Goal: Information Seeking & Learning: Learn about a topic

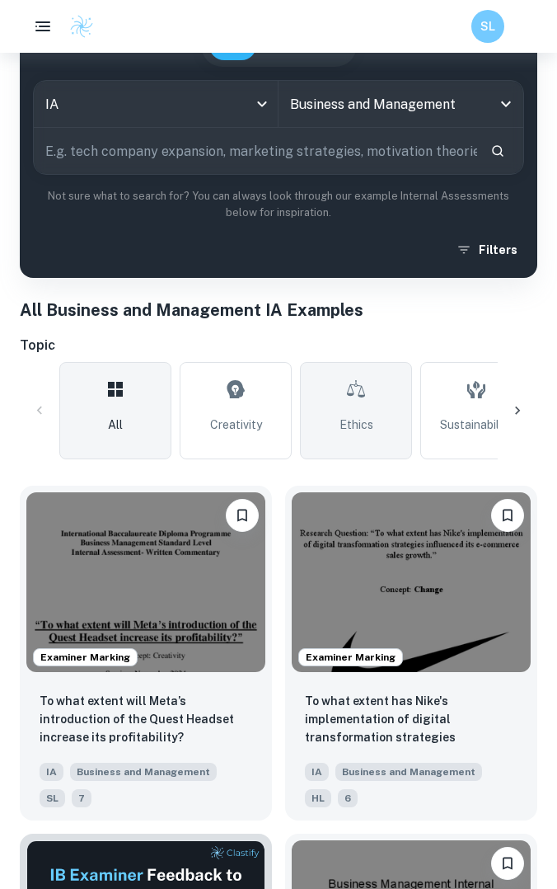
scroll to position [82, 0]
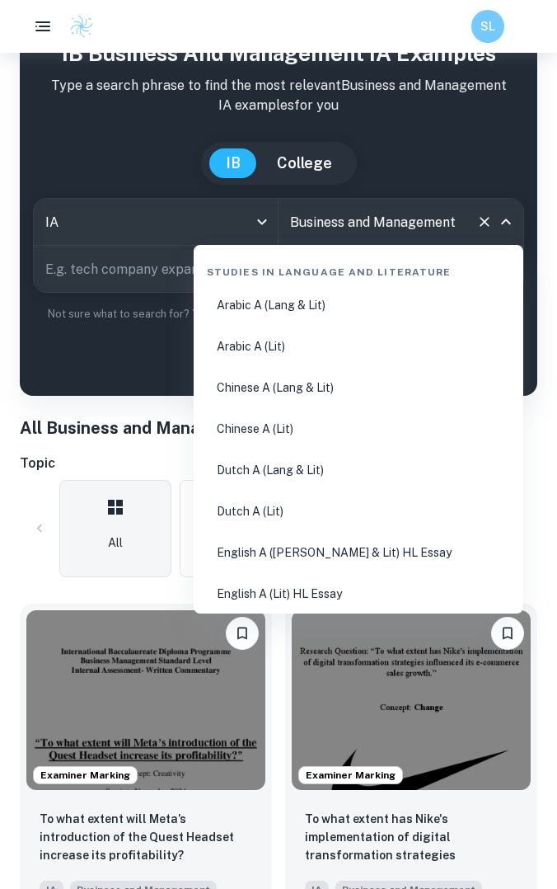
click at [358, 236] on input "Business and Management" at bounding box center [378, 221] width 184 height 31
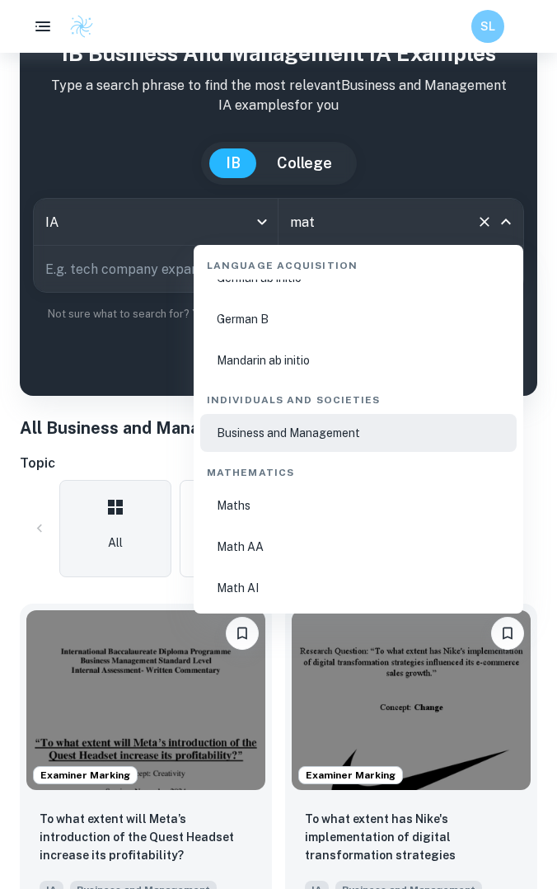
scroll to position [0, 0]
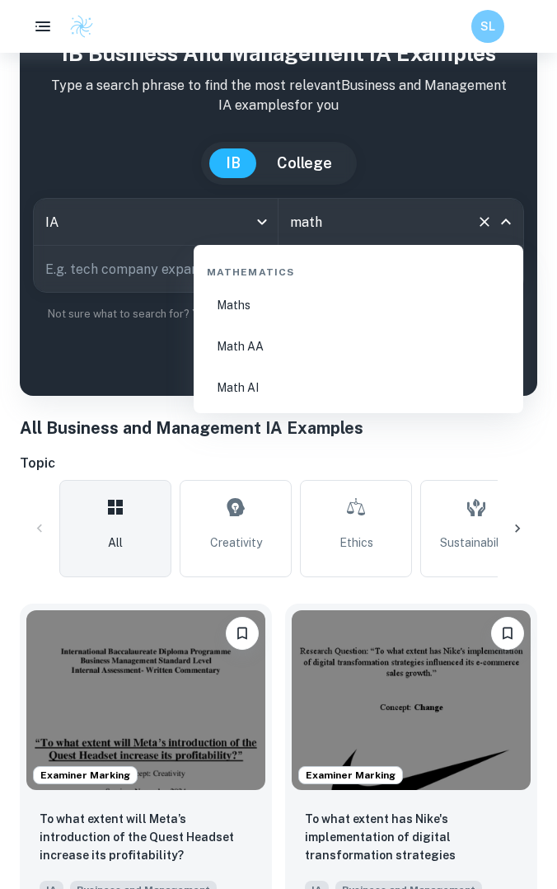
click at [321, 386] on li "Math AI" at bounding box center [358, 387] width 317 height 38
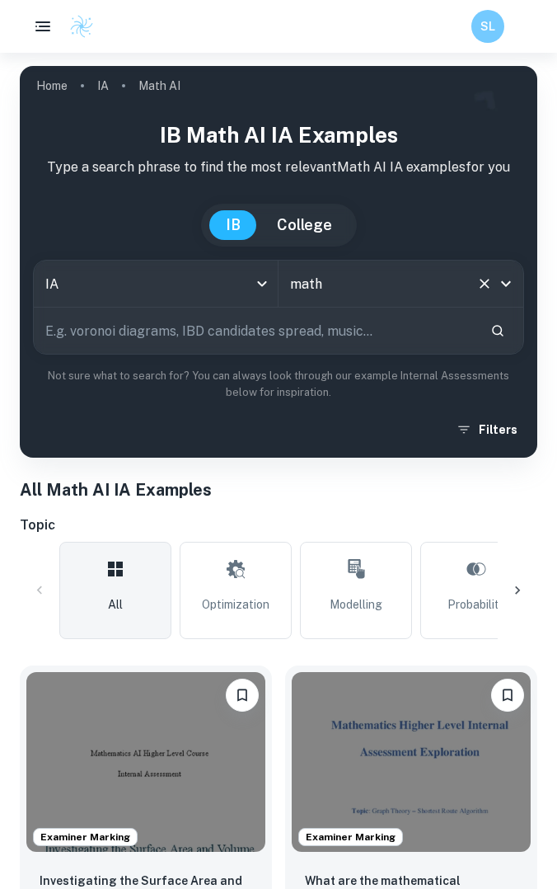
type input "Math AI"
click at [222, 338] on input "text" at bounding box center [255, 330] width 443 height 46
click at [359, 337] on input "text" at bounding box center [255, 330] width 443 height 46
type input "m"
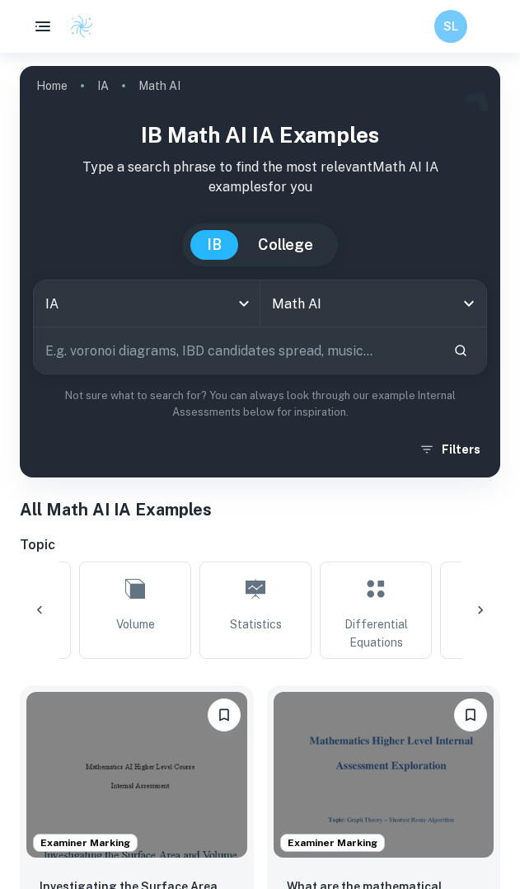
scroll to position [0, 699]
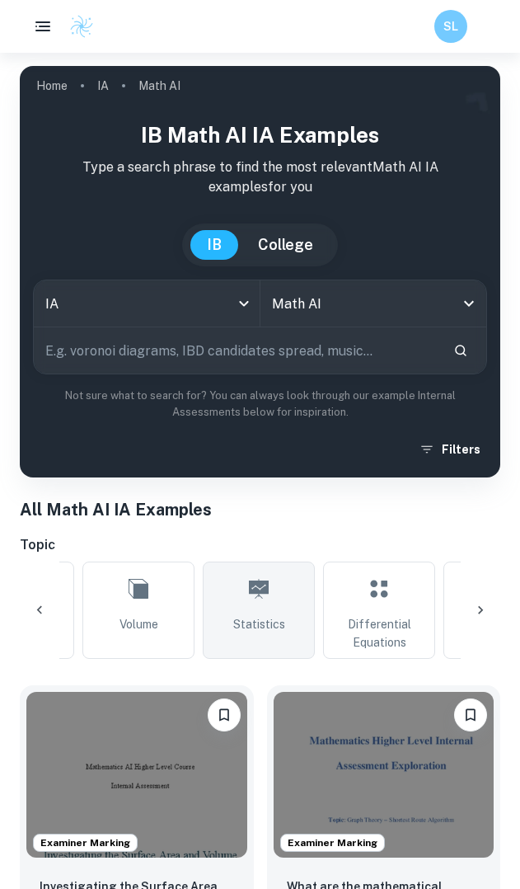
click at [258, 627] on span "Statistics" at bounding box center [259, 624] width 52 height 18
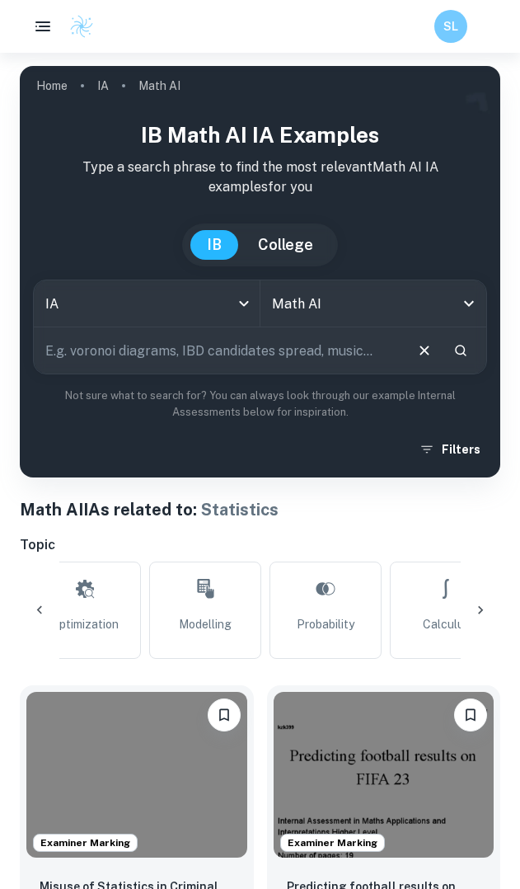
scroll to position [0, 145]
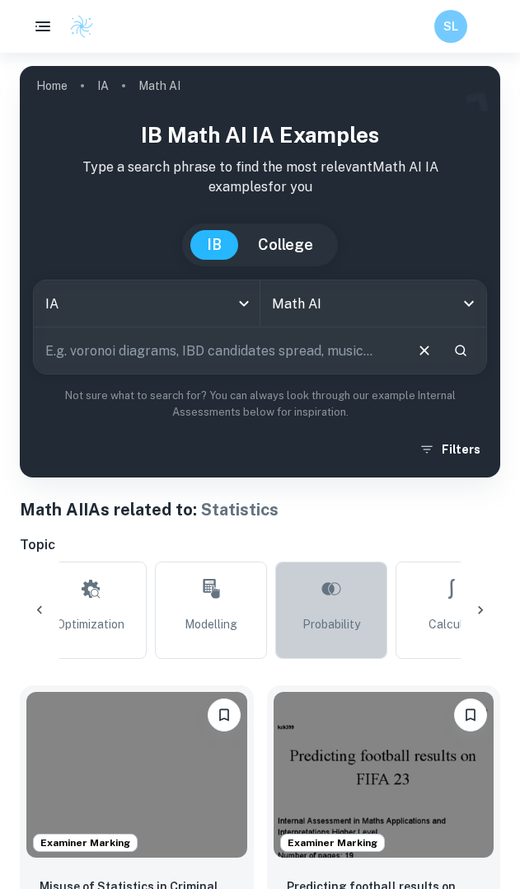
click at [330, 622] on span "Probability" at bounding box center [331, 624] width 58 height 18
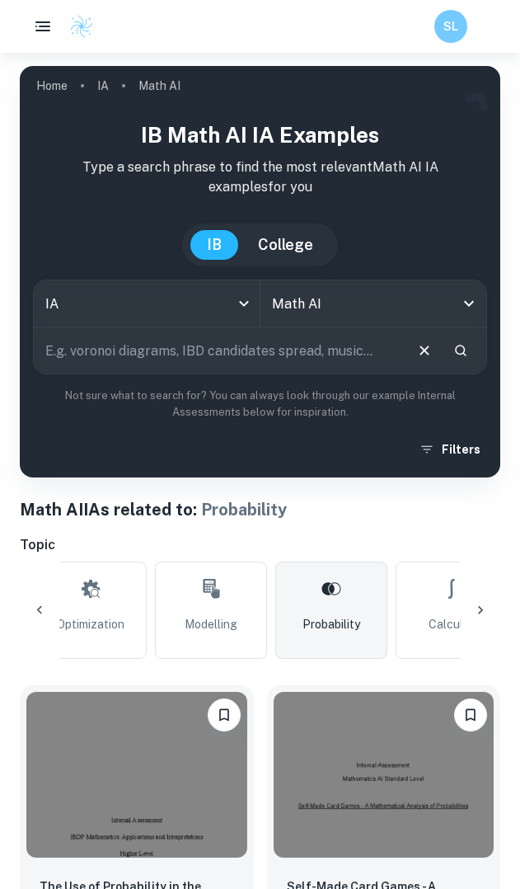
click at [175, 347] on input "text" at bounding box center [218, 350] width 368 height 46
type input "investment"
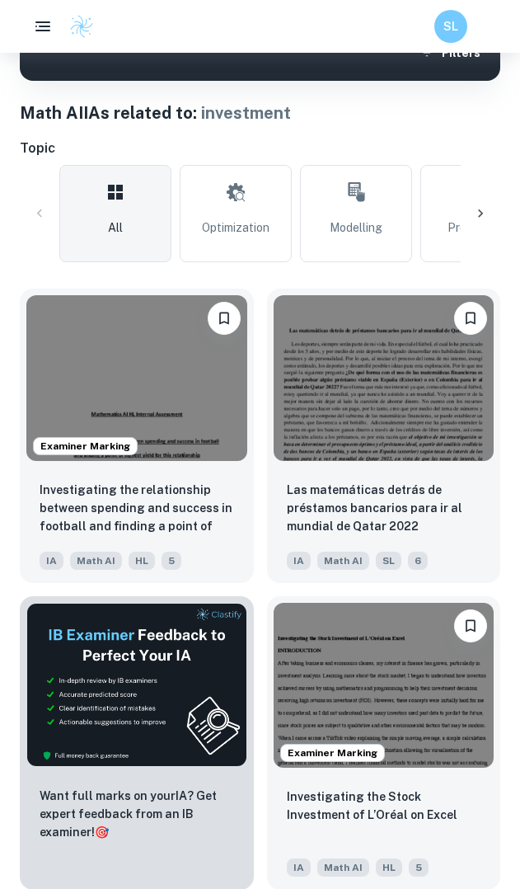
scroll to position [397, 0]
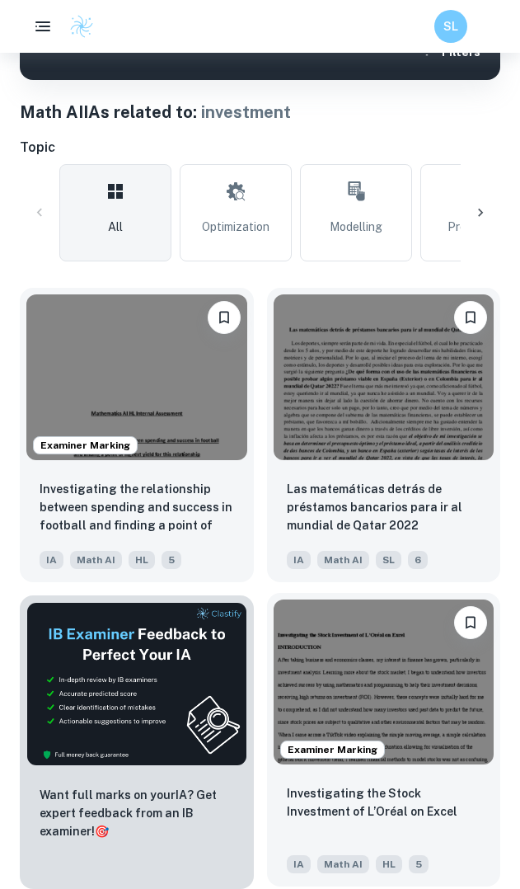
click at [364, 633] on img at bounding box center [384, 682] width 221 height 166
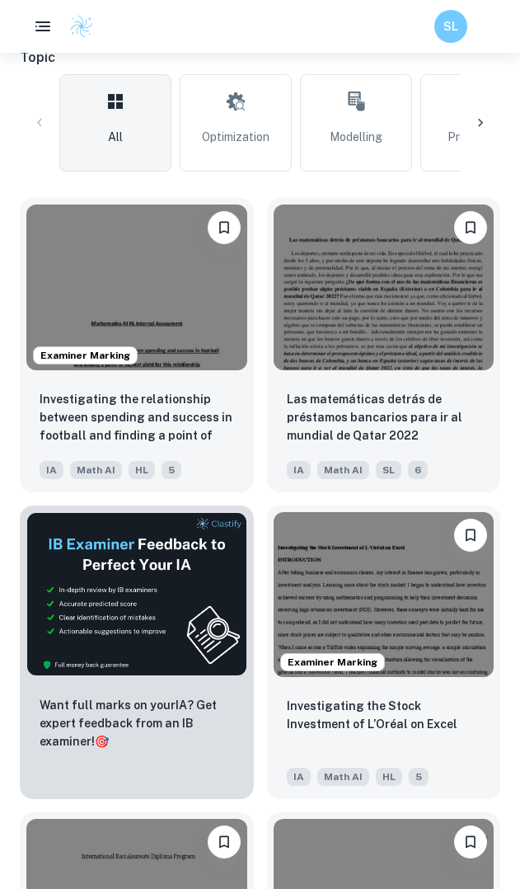
scroll to position [488, 0]
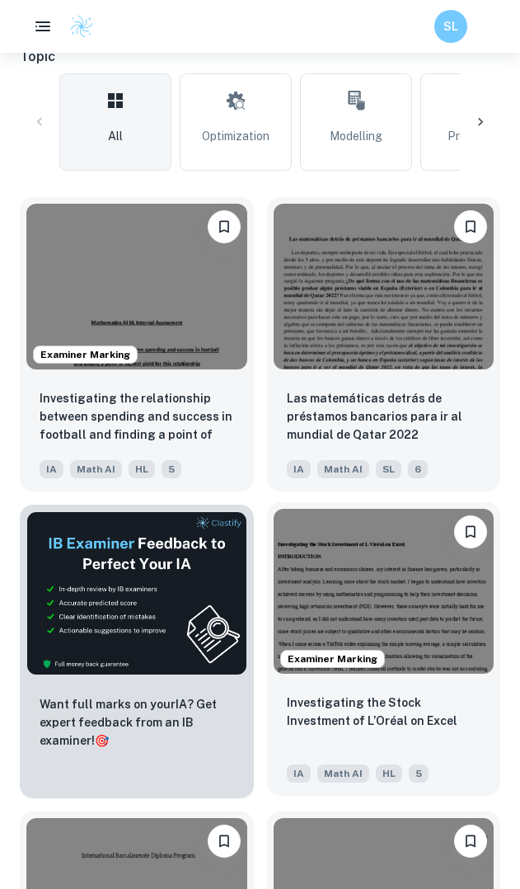
click at [340, 662] on span "Examiner Marking" at bounding box center [332, 658] width 103 height 15
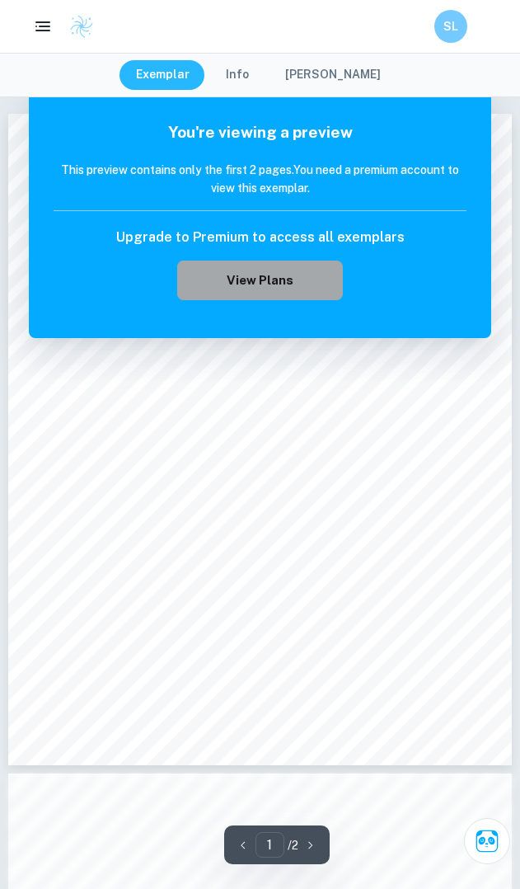
click at [266, 279] on button "View Plans" at bounding box center [259, 280] width 165 height 40
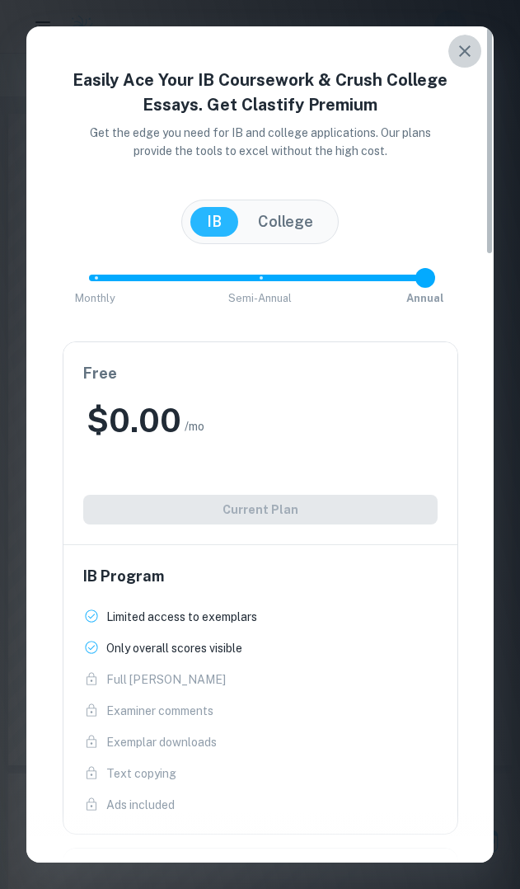
click at [463, 38] on button "button" at bounding box center [464, 51] width 33 height 33
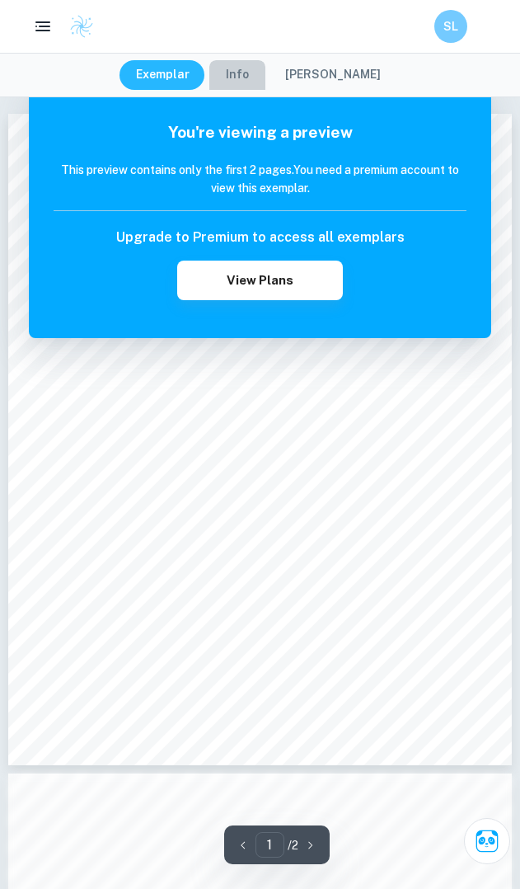
click at [258, 73] on button "Info" at bounding box center [237, 75] width 56 height 30
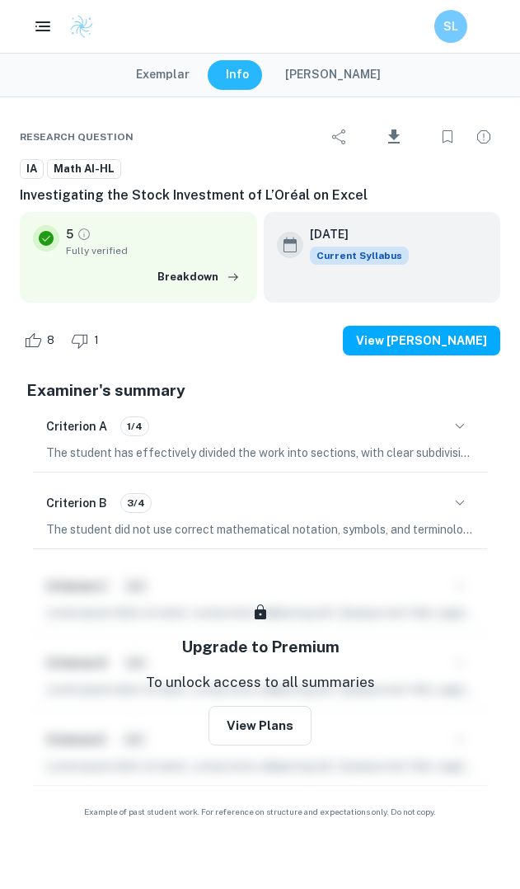
click at [324, 77] on button "[PERSON_NAME]" at bounding box center [333, 75] width 129 height 30
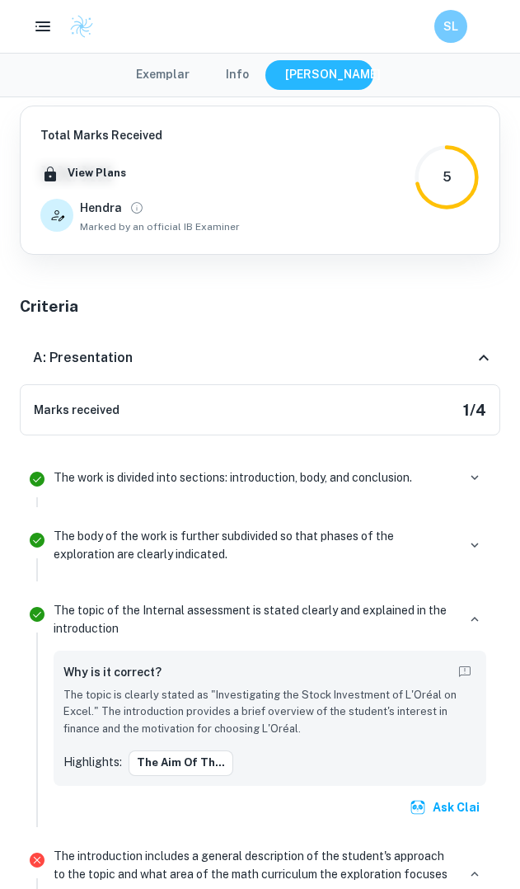
click at [222, 55] on div "Exemplar Info [PERSON_NAME]" at bounding box center [260, 75] width 520 height 45
click at [188, 63] on button "Exemplar" at bounding box center [163, 75] width 87 height 30
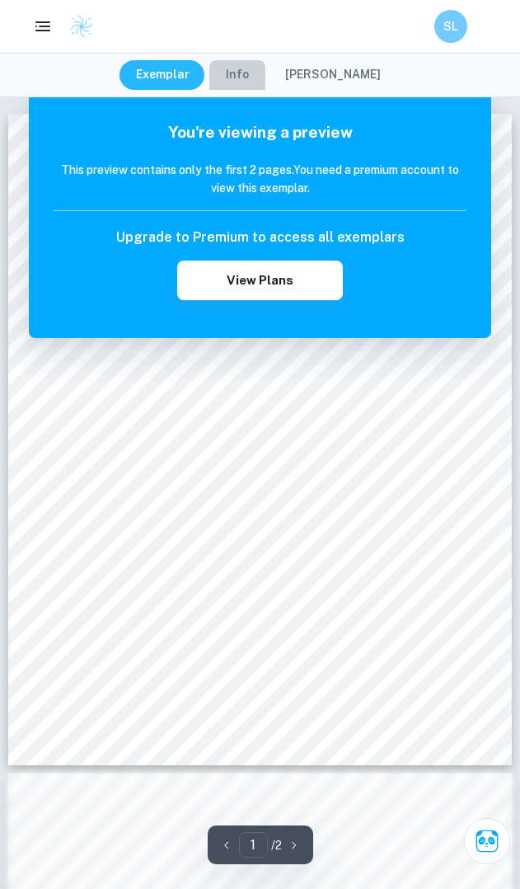
click at [252, 73] on button "Info" at bounding box center [237, 75] width 56 height 30
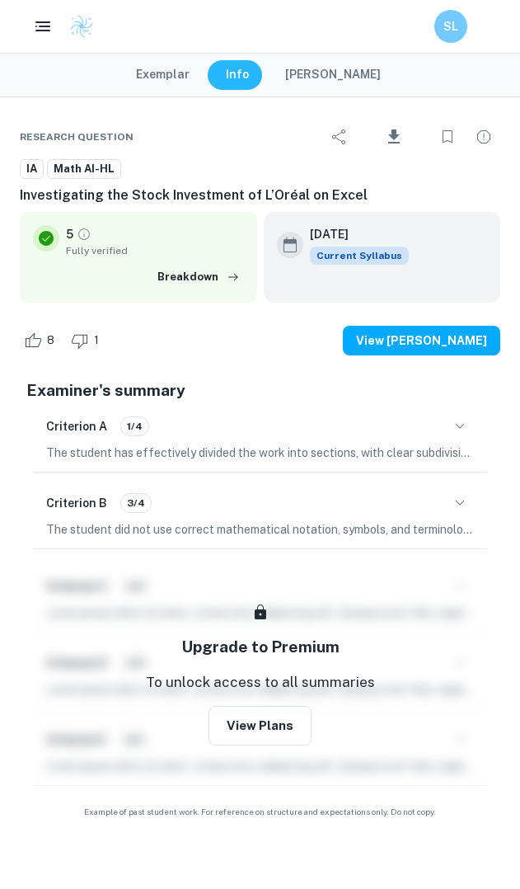
click at [303, 431] on div "Criterion A 1/4" at bounding box center [260, 426] width 428 height 28
click at [282, 444] on p "The student has effectively divided the work into sections, with clear subdivis…" at bounding box center [260, 452] width 428 height 18
click at [151, 73] on button "Exemplar" at bounding box center [163, 75] width 87 height 30
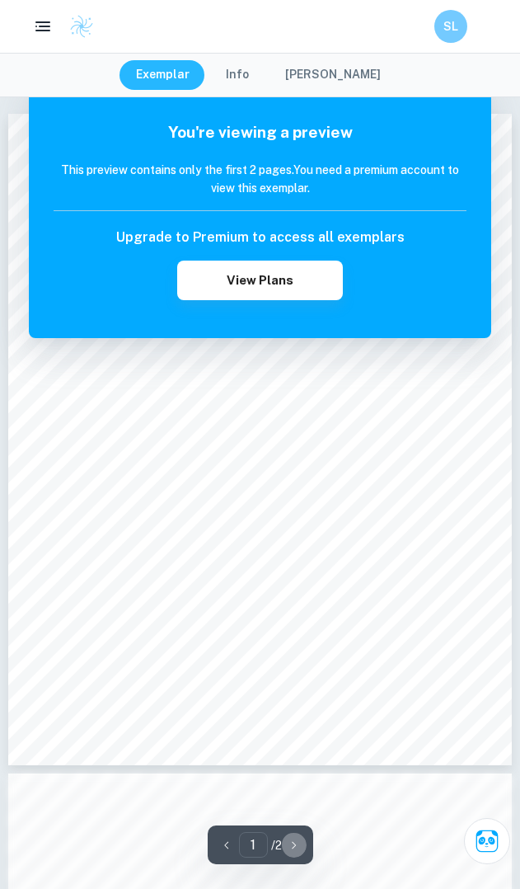
click at [299, 842] on icon "button" at bounding box center [294, 845] width 16 height 16
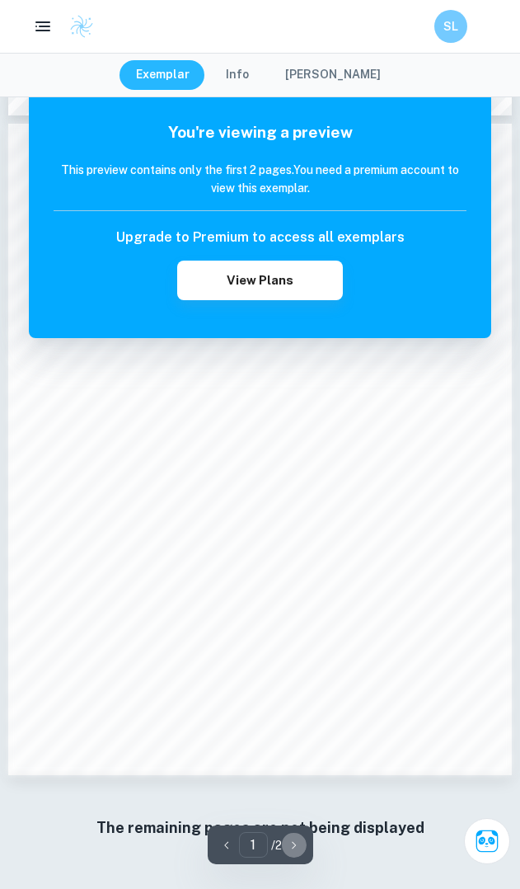
click at [299, 839] on icon "button" at bounding box center [294, 845] width 16 height 16
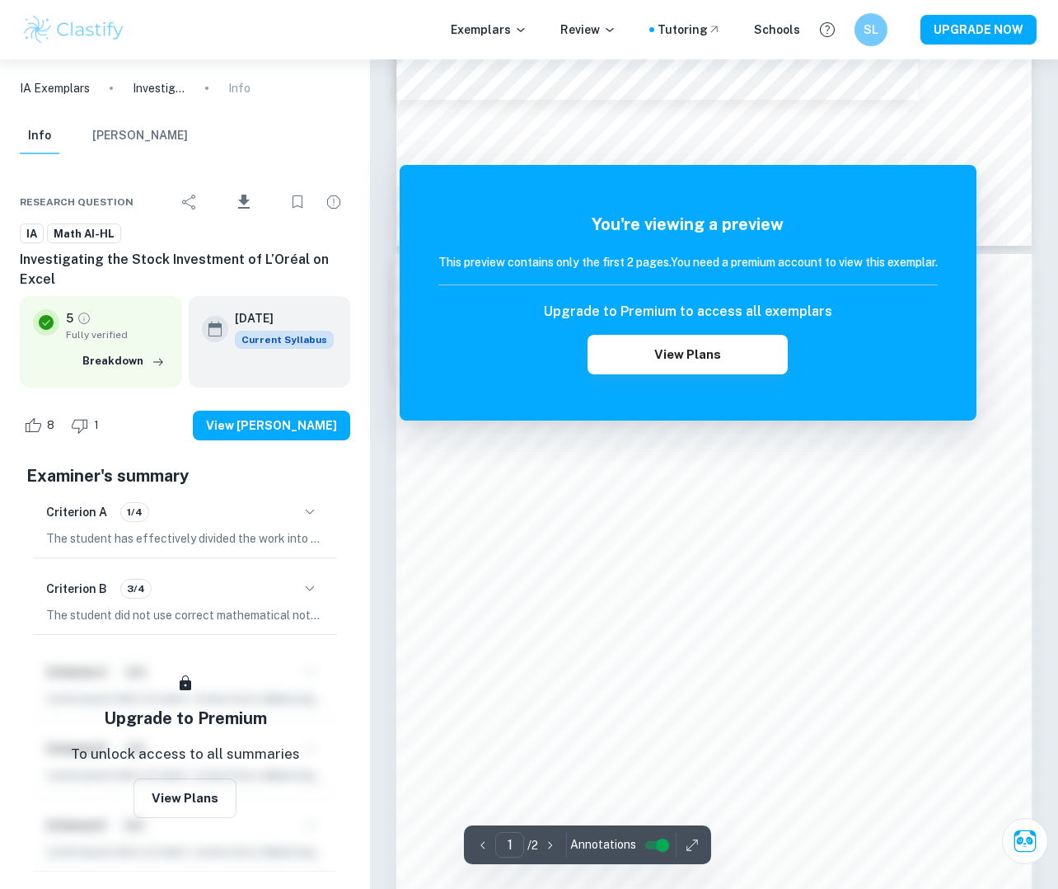
scroll to position [951, 0]
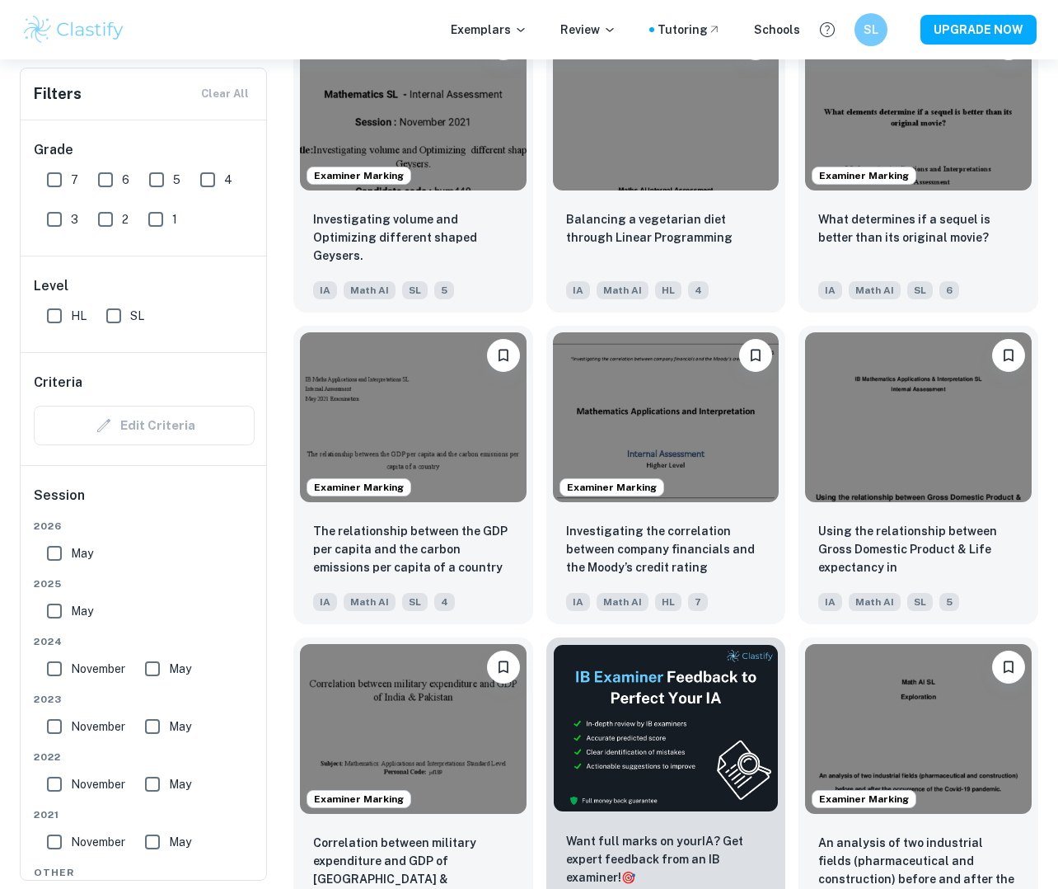
scroll to position [3375, 0]
